Goal: Entertainment & Leisure: Consume media (video, audio)

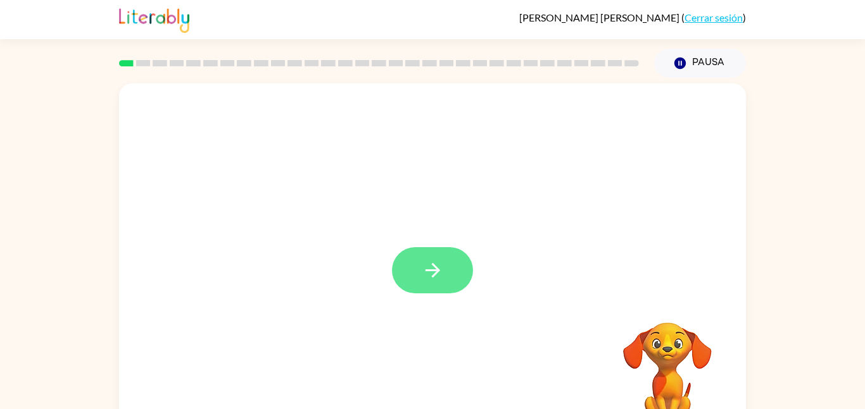
click at [464, 275] on button "button" at bounding box center [432, 270] width 81 height 46
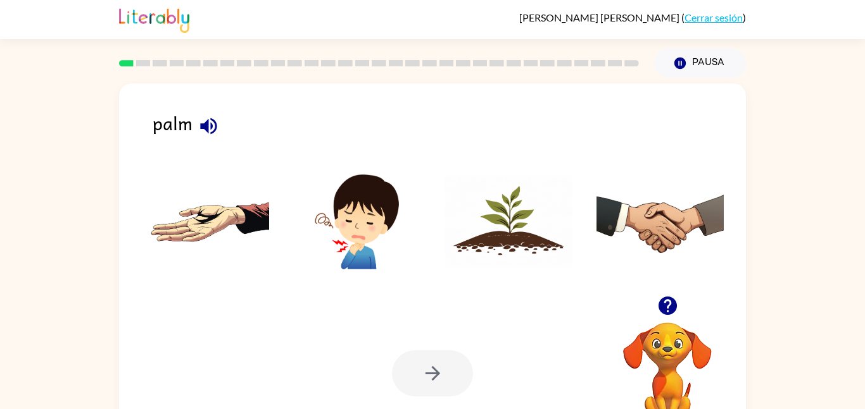
click at [196, 229] on img at bounding box center [205, 222] width 128 height 95
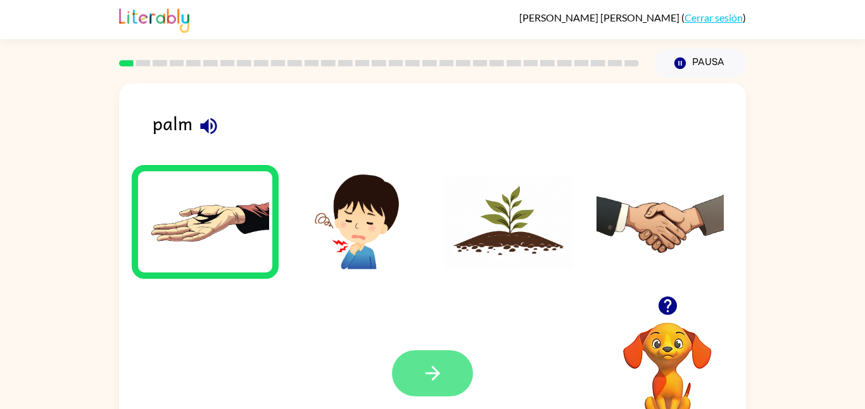
click at [435, 394] on button "button" at bounding box center [432, 374] width 81 height 46
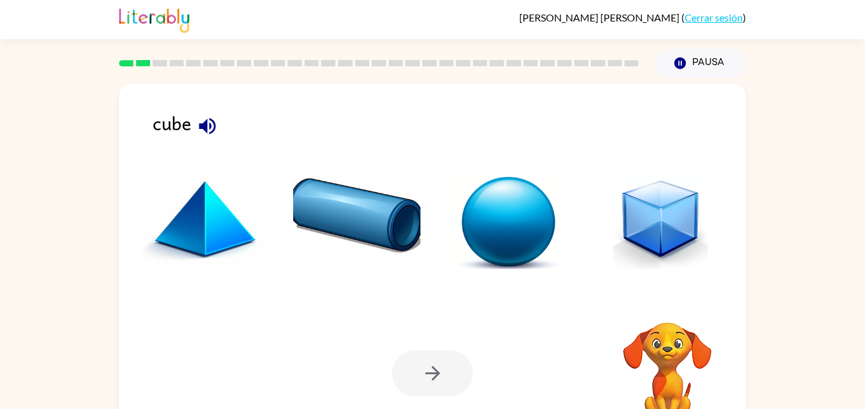
click at [690, 243] on img at bounding box center [660, 222] width 128 height 95
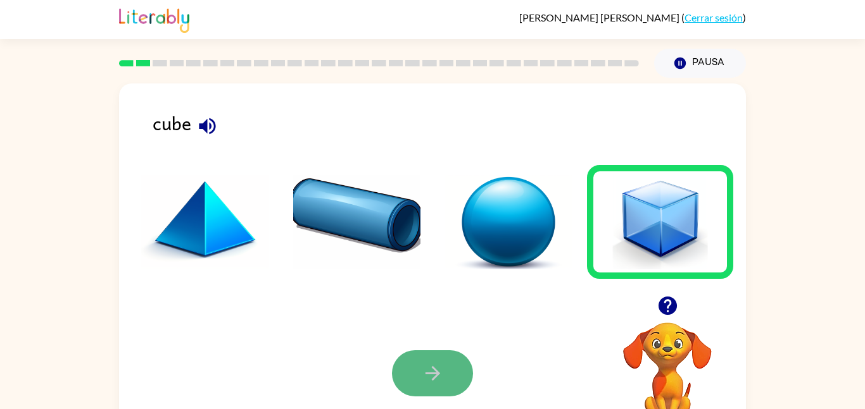
click at [415, 394] on button "button" at bounding box center [432, 374] width 81 height 46
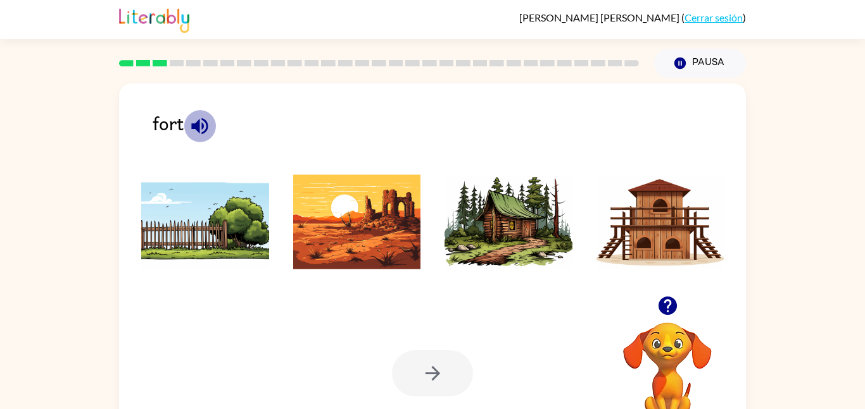
click at [197, 132] on icon "button" at bounding box center [200, 126] width 22 height 22
click at [682, 247] on img at bounding box center [660, 222] width 128 height 95
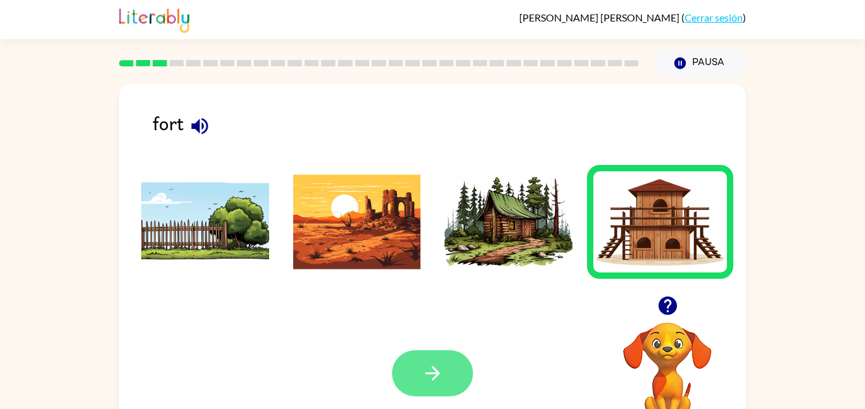
click at [434, 364] on icon "button" at bounding box center [433, 374] width 22 height 22
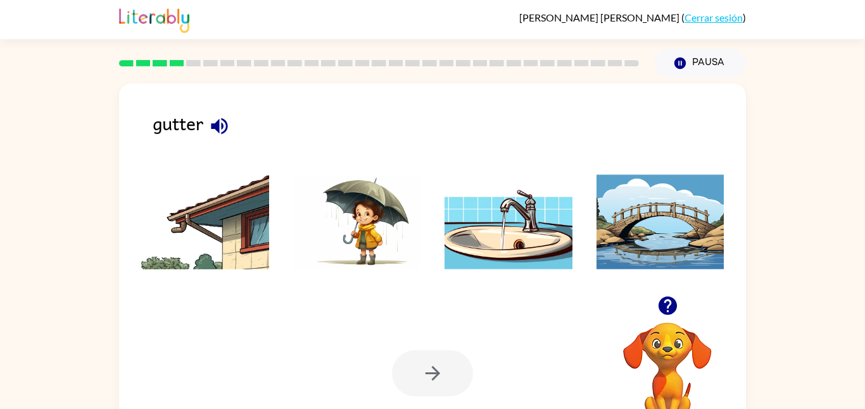
click at [238, 195] on img at bounding box center [205, 222] width 128 height 95
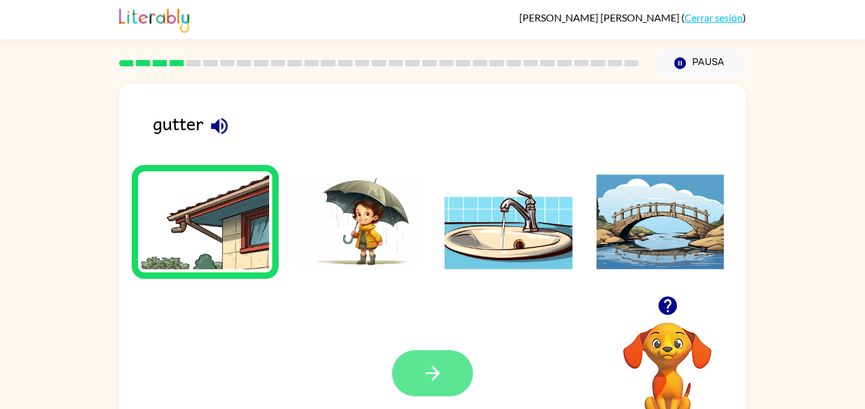
click at [437, 387] on button "button" at bounding box center [432, 374] width 81 height 46
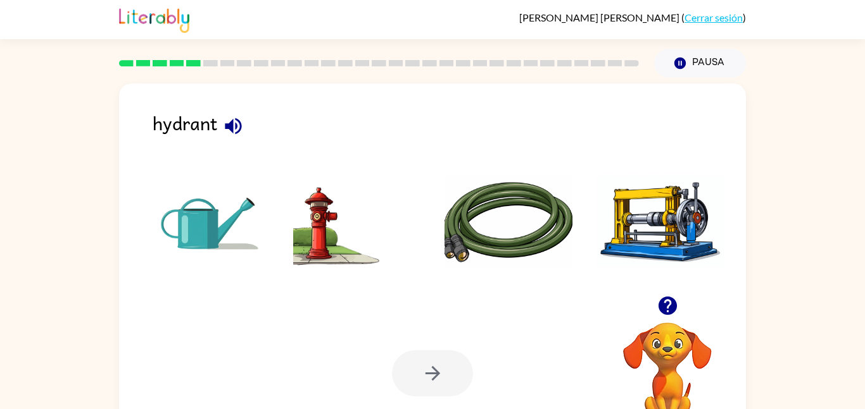
click at [322, 232] on img at bounding box center [357, 222] width 128 height 95
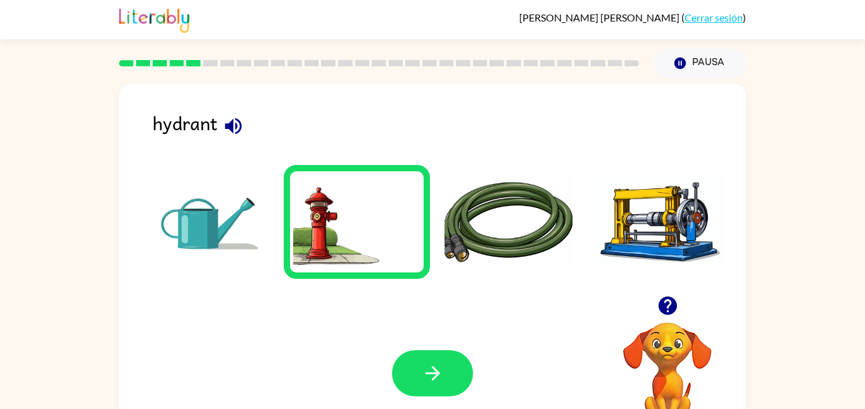
click at [690, 221] on img at bounding box center [660, 222] width 128 height 95
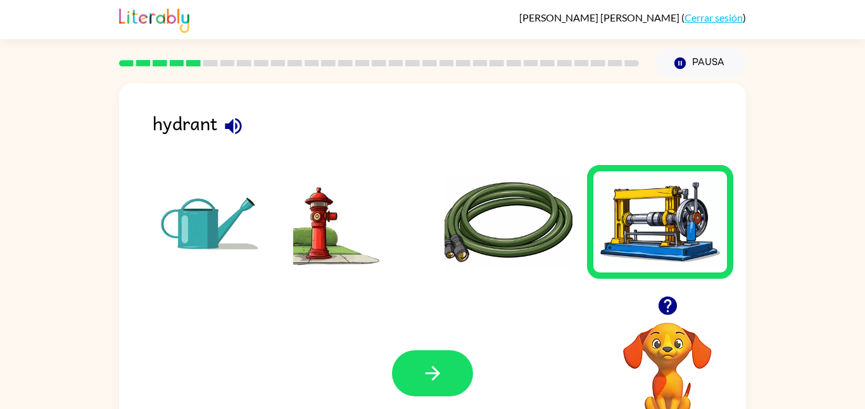
click at [303, 256] on img at bounding box center [357, 222] width 128 height 95
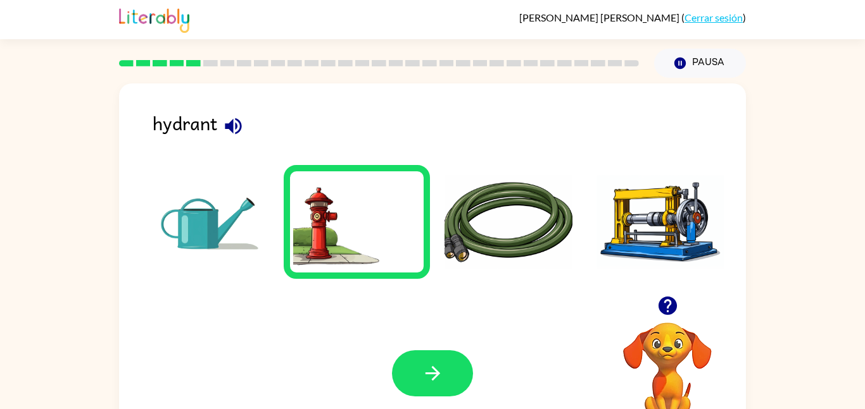
click at [658, 267] on img at bounding box center [660, 222] width 128 height 95
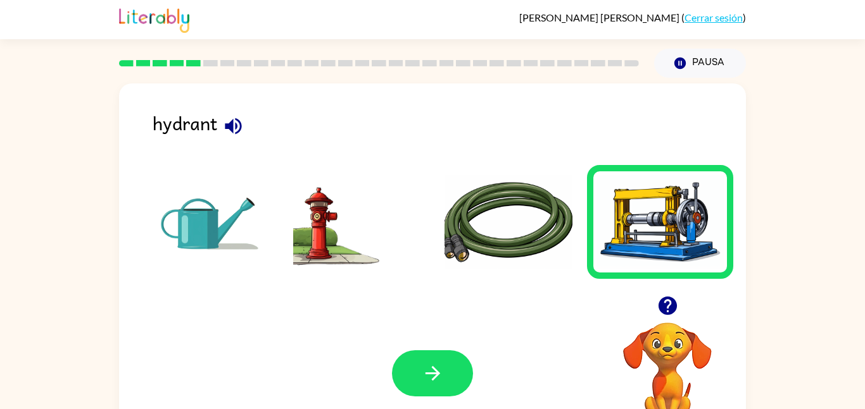
click at [392, 397] on div "Tu navegador debe admitir la reproducción de archivos .mp4 para usar Literably.…" at bounding box center [432, 374] width 627 height 142
click at [334, 254] on img at bounding box center [357, 222] width 128 height 95
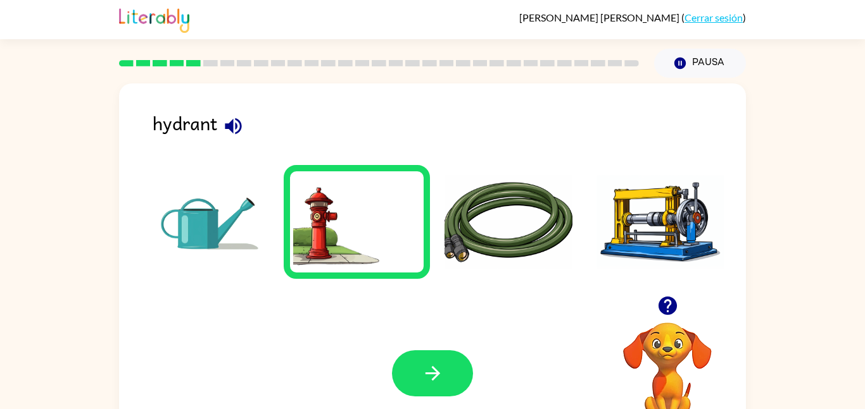
click at [334, 254] on img at bounding box center [357, 222] width 128 height 95
click at [465, 377] on button "button" at bounding box center [432, 374] width 81 height 46
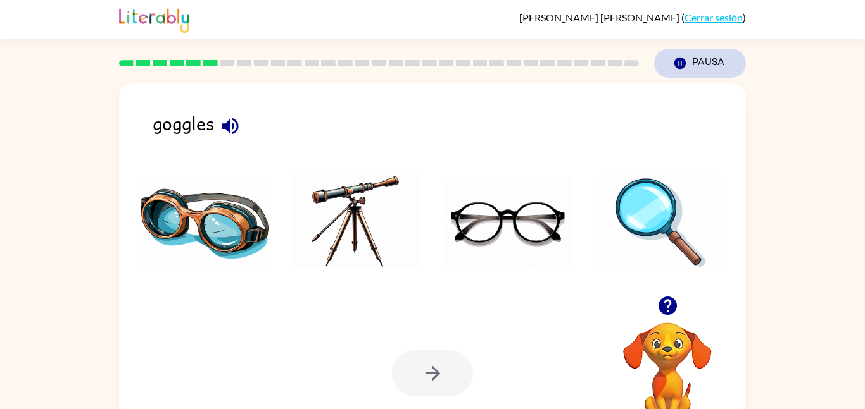
click at [704, 71] on button "Pausa Pausa" at bounding box center [700, 63] width 92 height 29
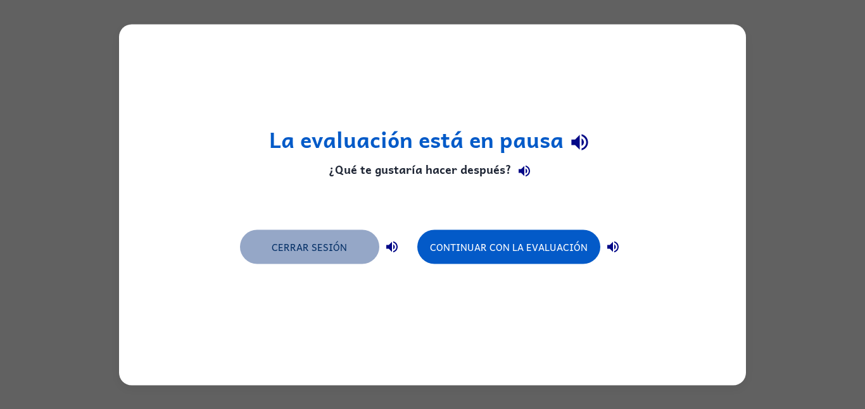
click at [301, 253] on button "Cerrar sesión" at bounding box center [309, 247] width 139 height 34
